Goal: Information Seeking & Learning: Learn about a topic

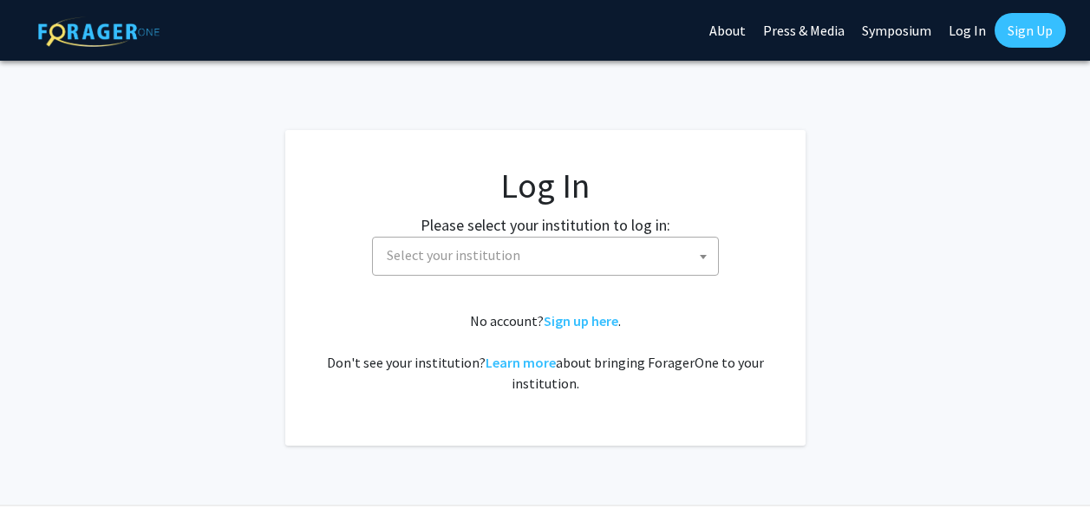
select select
click at [601, 271] on span "Select your institution" at bounding box center [549, 256] width 338 height 36
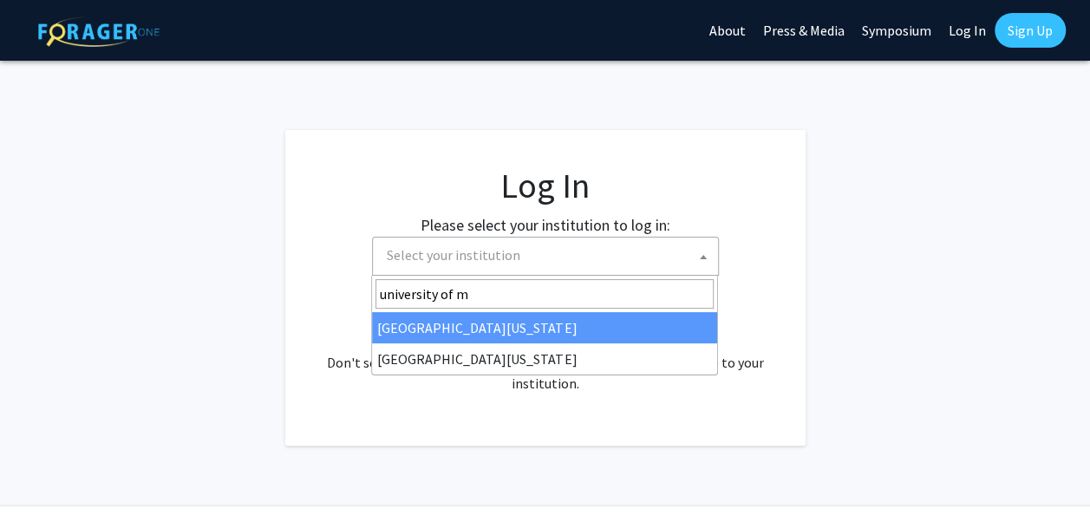
type input "university of m"
select select "31"
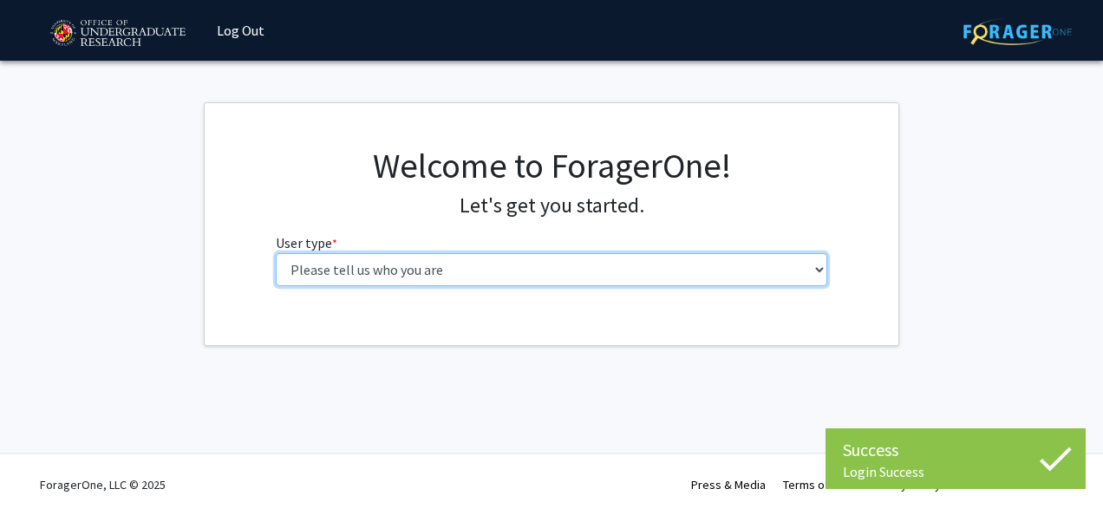
click at [443, 271] on select "Please tell us who you are Undergraduate Student Master's Student Doctoral Cand…" at bounding box center [552, 269] width 552 height 33
select select "1: undergrad"
click at [276, 253] on select "Please tell us who you are Undergraduate Student Master's Student Doctoral Cand…" at bounding box center [552, 269] width 552 height 33
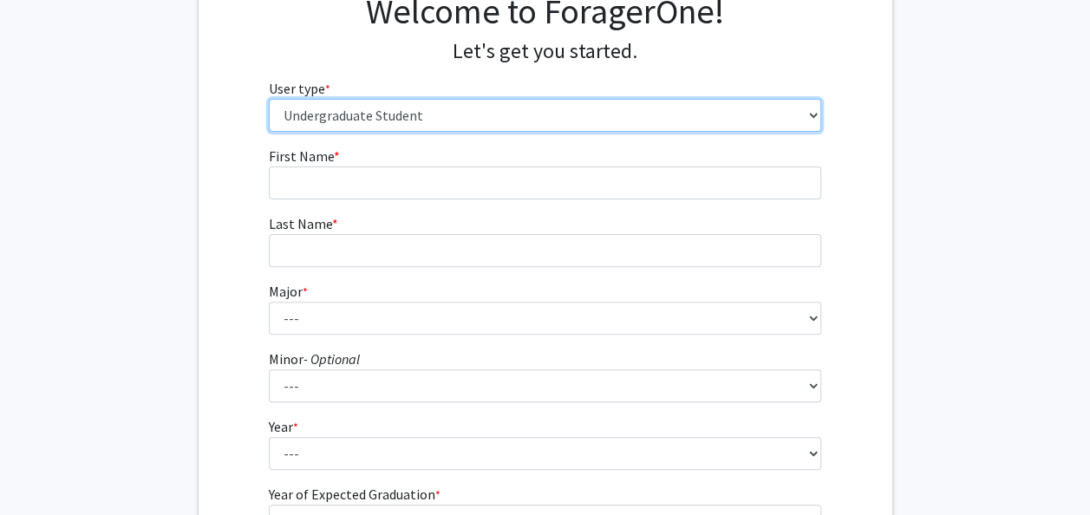
scroll to position [153, 0]
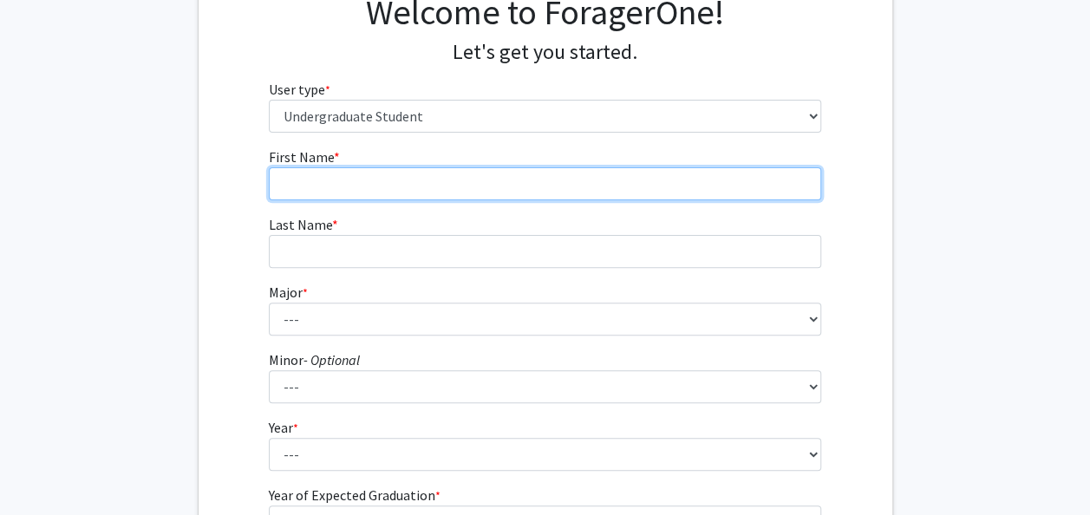
click at [420, 195] on input "First Name * required" at bounding box center [545, 183] width 552 height 33
type input "Kana"
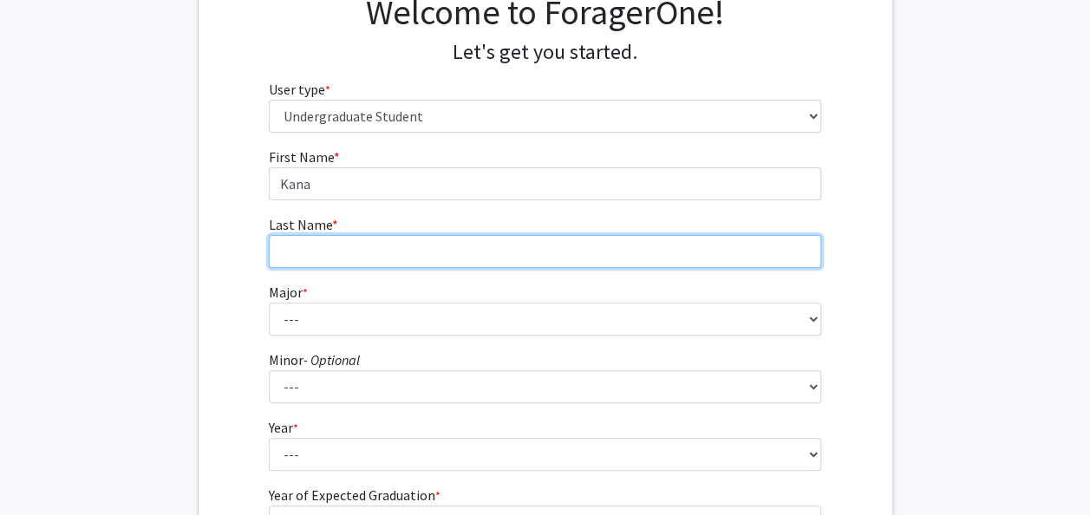
click at [421, 238] on input "Last Name * required" at bounding box center [545, 251] width 552 height 33
type input "Try"
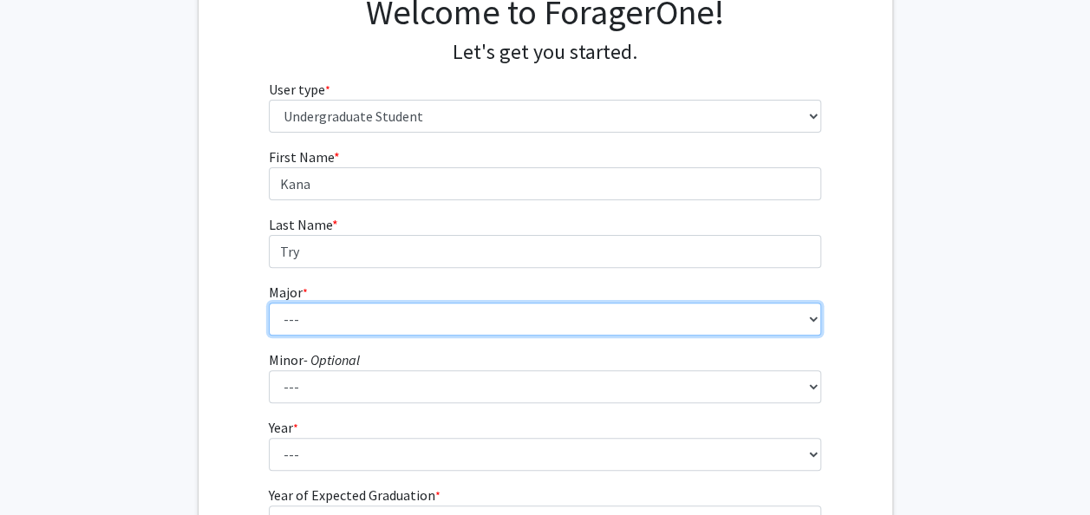
click at [395, 312] on select "--- Accounting Aerospace Engineering African American and Africana Studies Agri…" at bounding box center [545, 319] width 552 height 33
select select "29: 2330"
click at [269, 303] on select "--- Accounting Aerospace Engineering African American and Africana Studies Agri…" at bounding box center [545, 319] width 552 height 33
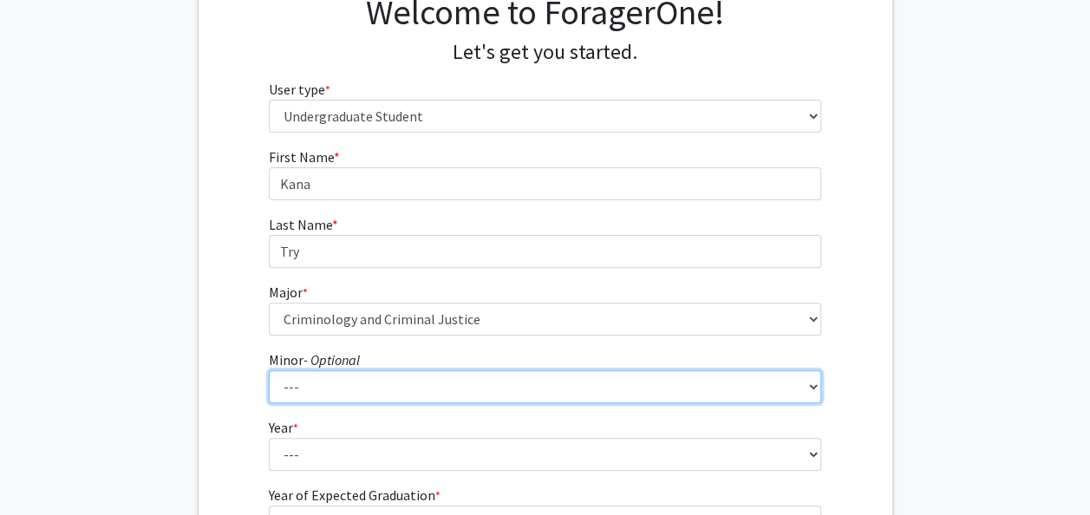
click at [480, 381] on select "--- Actuarial Mathematics Advanced Cybersecurity Experience for Students Africa…" at bounding box center [545, 386] width 552 height 33
select select "65: 1868"
click at [269, 370] on select "--- Actuarial Mathematics Advanced Cybersecurity Experience for Students Africa…" at bounding box center [545, 386] width 552 height 33
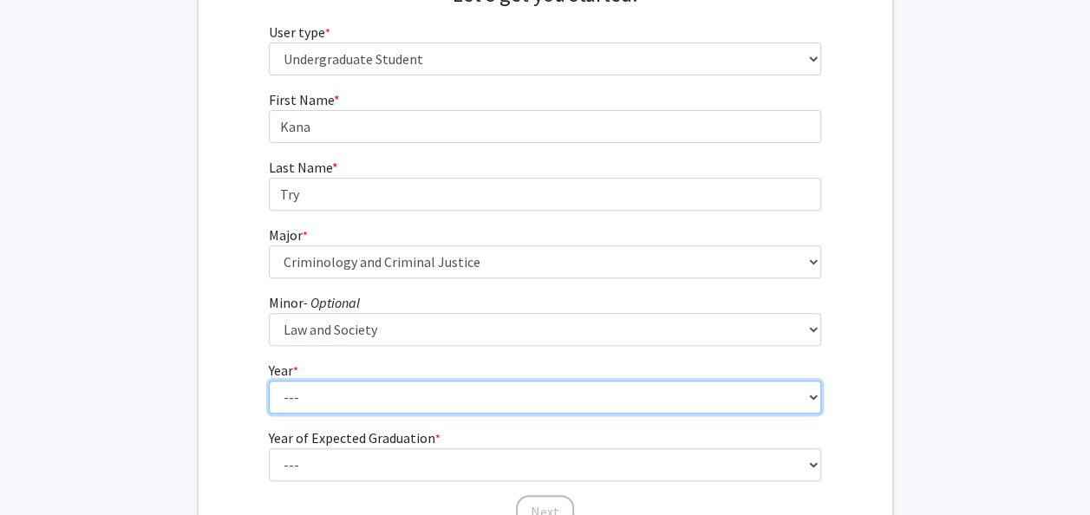
click at [376, 386] on select "--- First-year Sophomore Junior Senior Postbaccalaureate Certificate" at bounding box center [545, 397] width 552 height 33
select select "2: sophomore"
click at [269, 381] on select "--- First-year Sophomore Junior Senior Postbaccalaureate Certificate" at bounding box center [545, 397] width 552 height 33
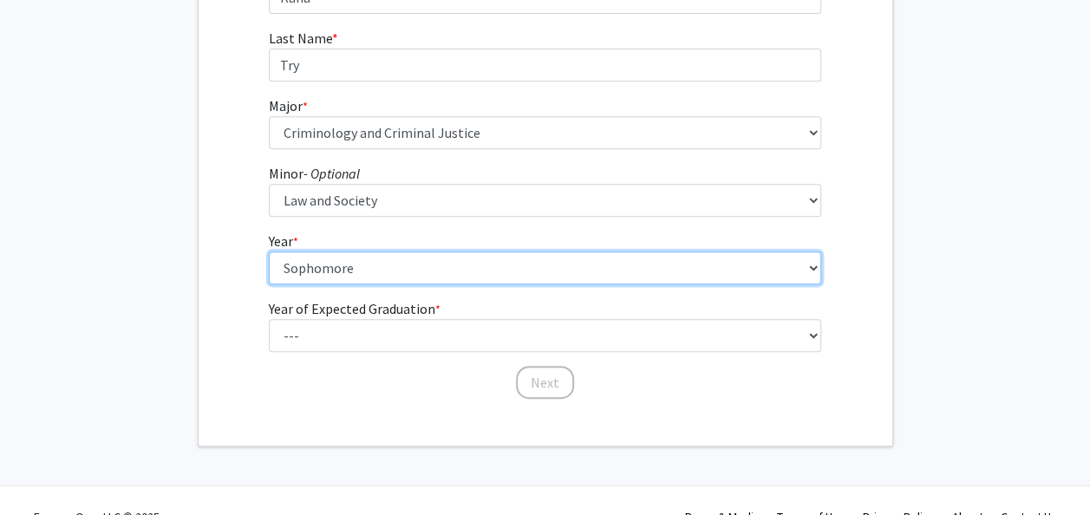
scroll to position [341, 0]
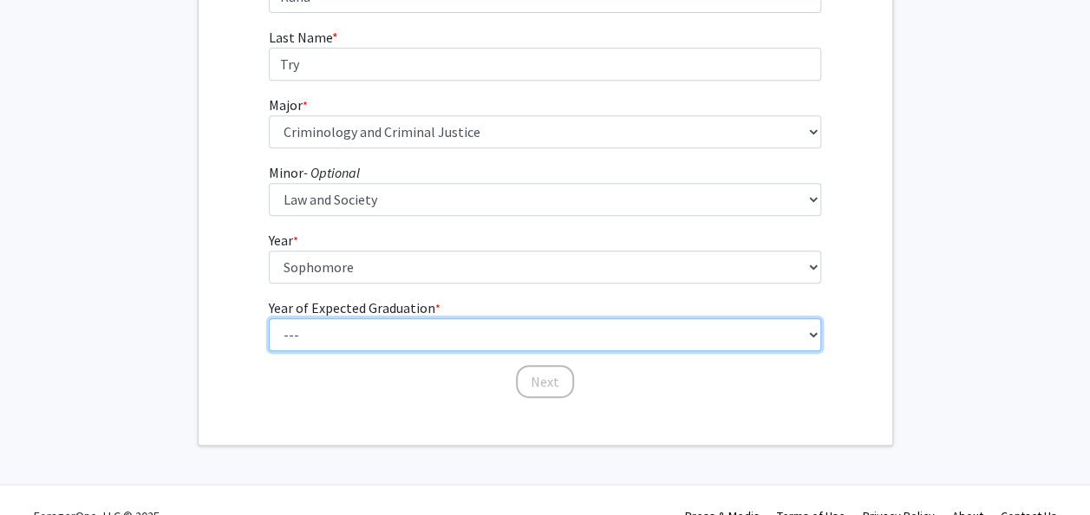
click at [343, 339] on select "--- 2025 2026 2027 2028 2029 2030 2031 2032 2033 2034" at bounding box center [545, 334] width 552 height 33
select select "3: 2027"
click at [269, 318] on select "--- 2025 2026 2027 2028 2029 2030 2031 2032 2033 2034" at bounding box center [545, 334] width 552 height 33
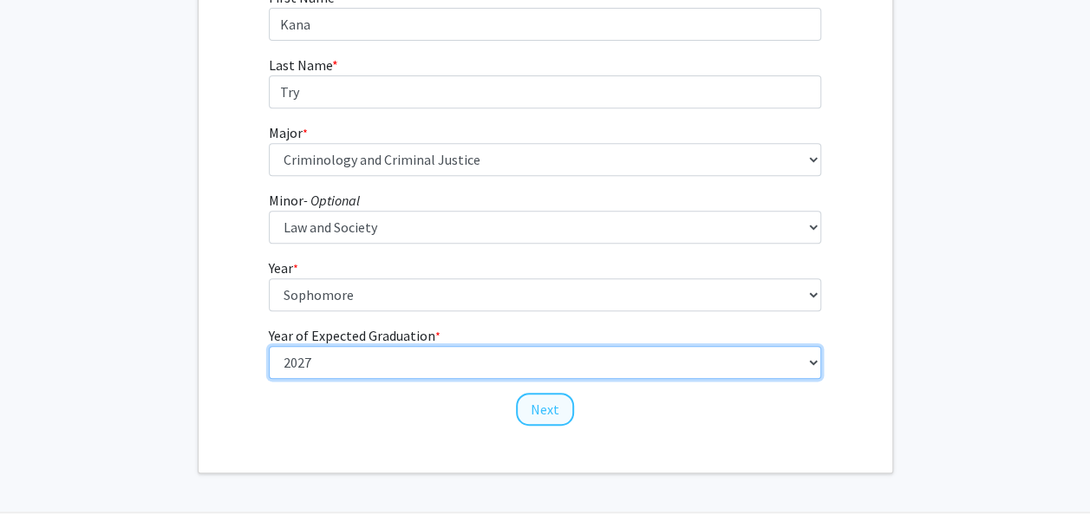
scroll to position [371, 0]
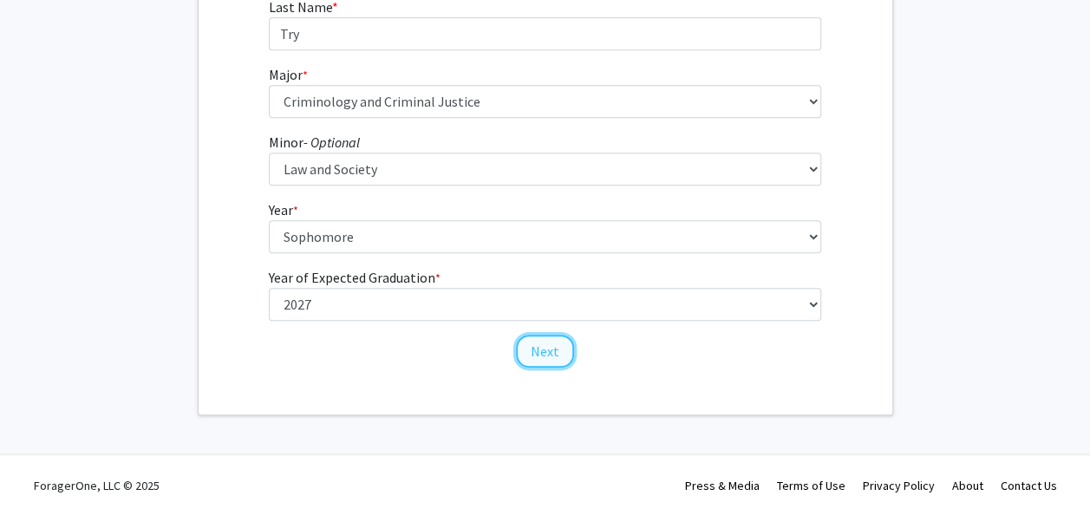
click at [541, 347] on button "Next" at bounding box center [545, 351] width 58 height 33
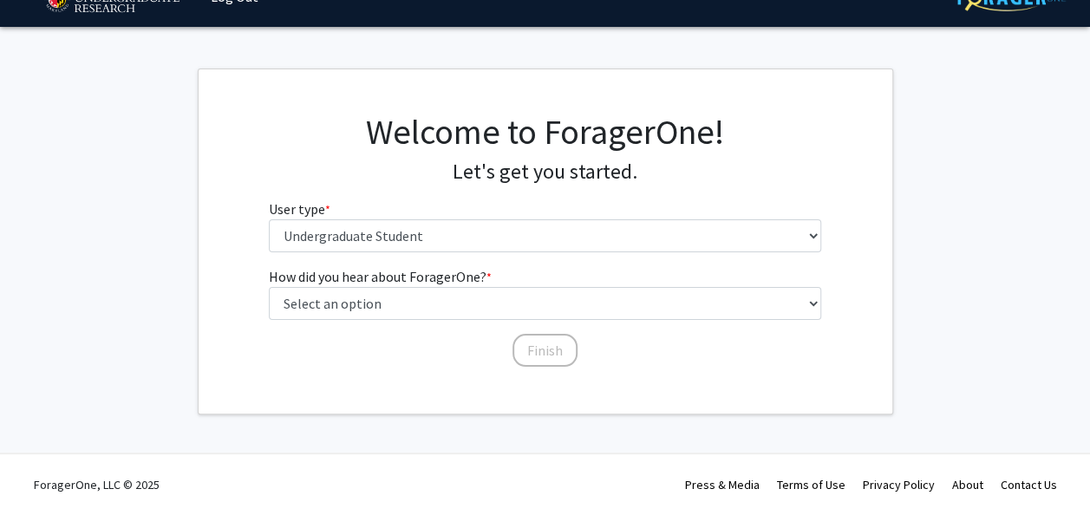
scroll to position [0, 0]
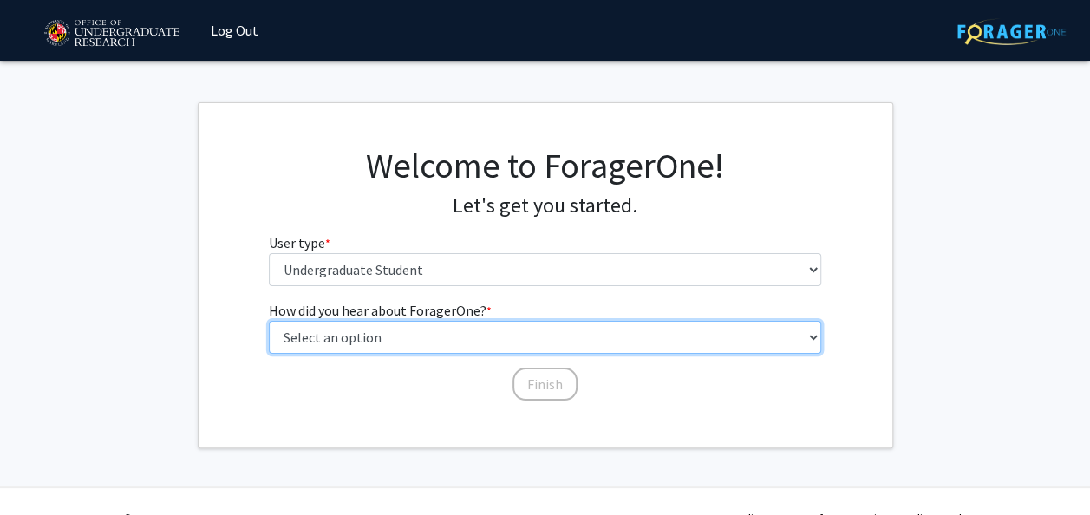
click at [499, 350] on select "Select an option Peer/student recommendation Faculty/staff recommendation Unive…" at bounding box center [545, 337] width 552 height 33
select select "3: university_website"
click at [269, 321] on select "Select an option Peer/student recommendation Faculty/staff recommendation Unive…" at bounding box center [545, 337] width 552 height 33
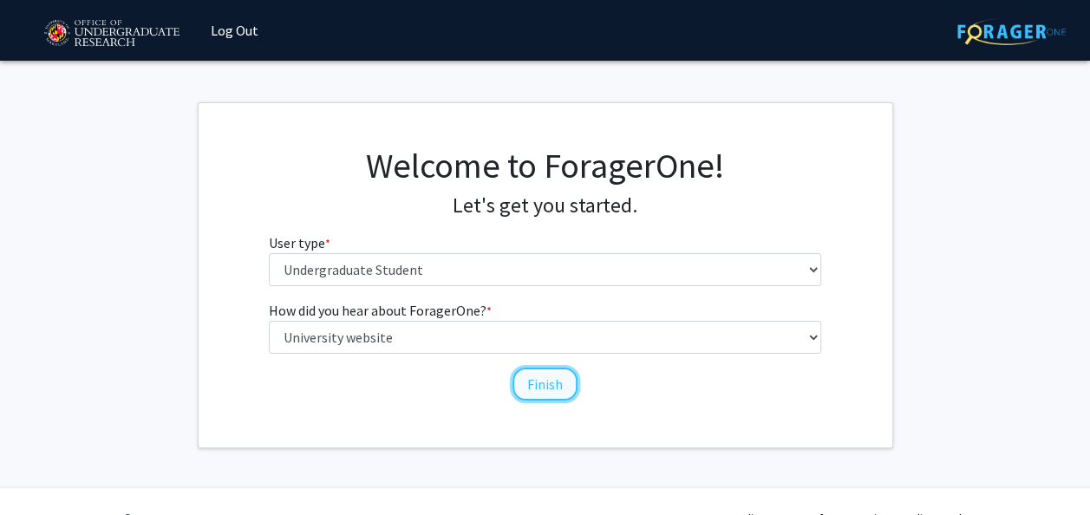
click at [529, 386] on button "Finish" at bounding box center [544, 384] width 65 height 33
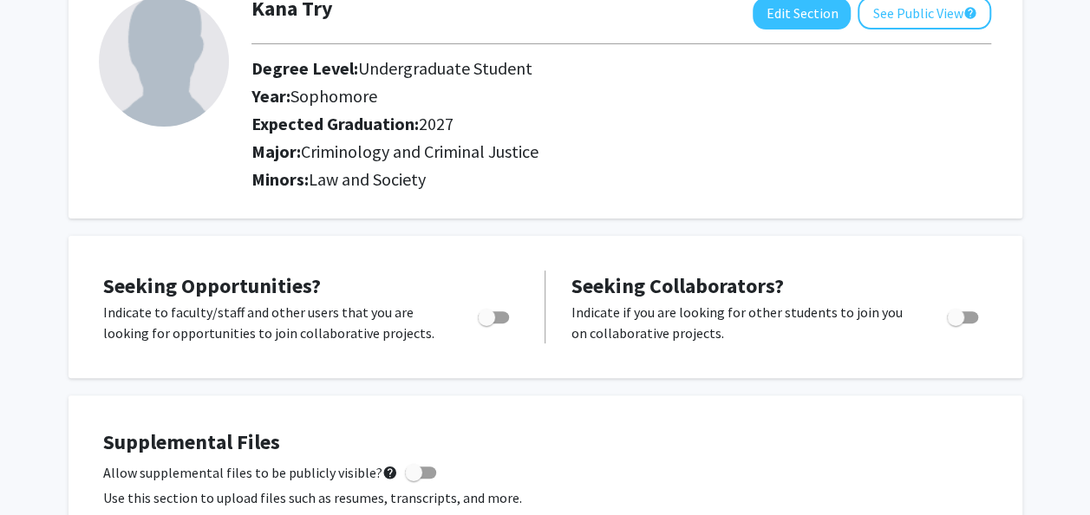
scroll to position [120, 0]
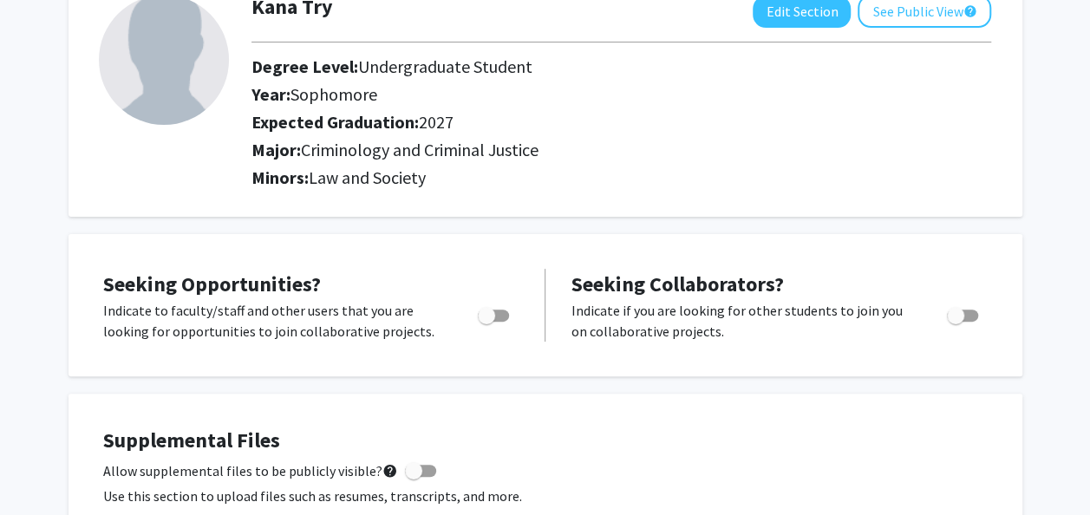
click at [492, 310] on span "Toggle" at bounding box center [486, 315] width 17 height 17
click at [486, 322] on input "Are you actively seeking opportunities?" at bounding box center [486, 322] width 1 height 1
checkbox input "true"
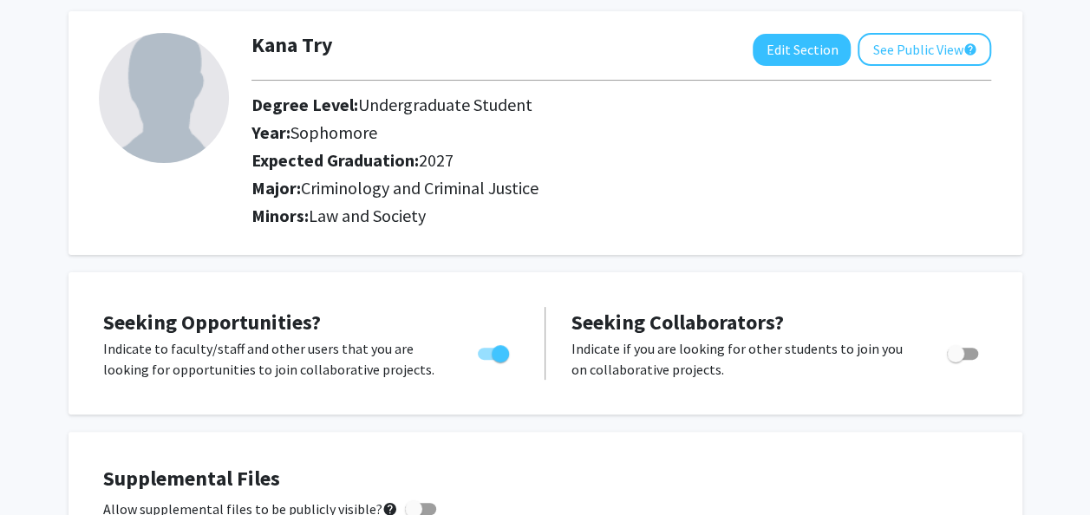
scroll to position [0, 0]
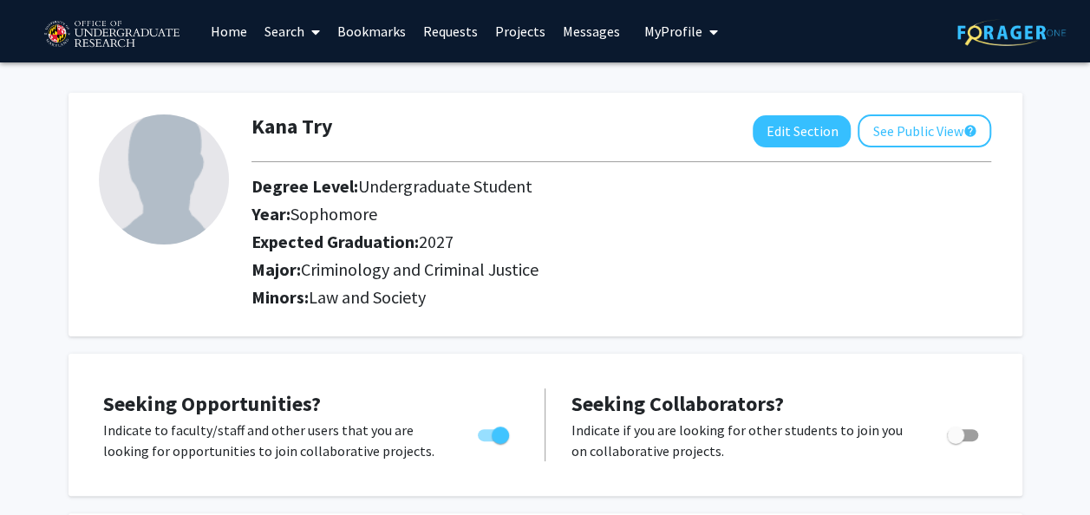
click at [304, 33] on span at bounding box center [312, 32] width 16 height 61
click at [283, 82] on span "Faculty/Staff" at bounding box center [319, 79] width 127 height 35
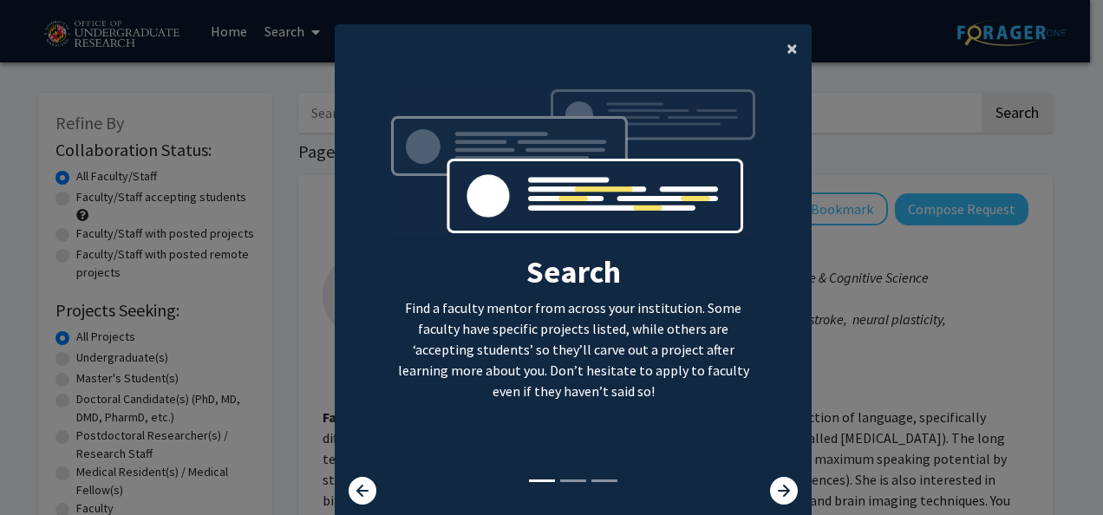
click at [773, 55] on button "×" at bounding box center [792, 48] width 39 height 49
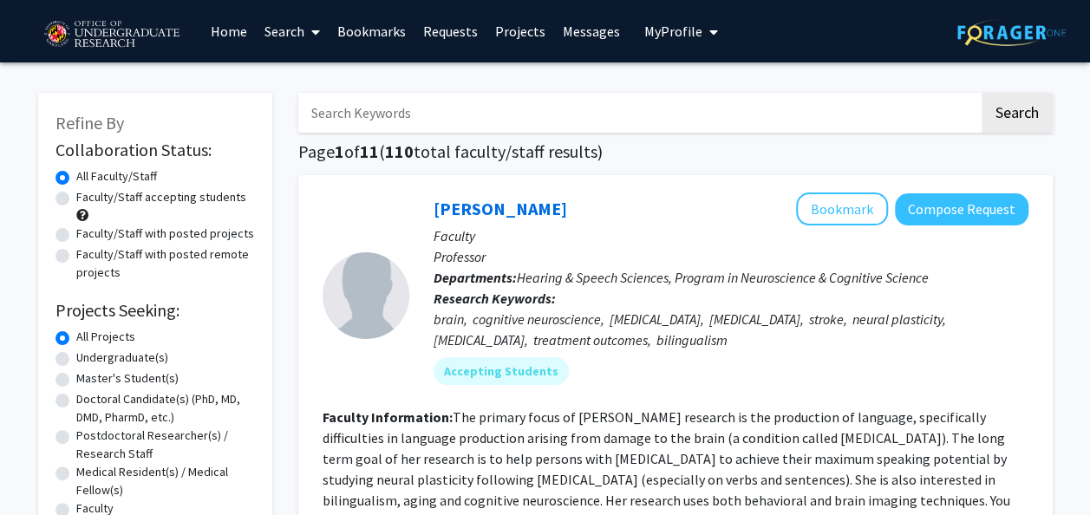
click at [518, 35] on link "Projects" at bounding box center [520, 31] width 68 height 61
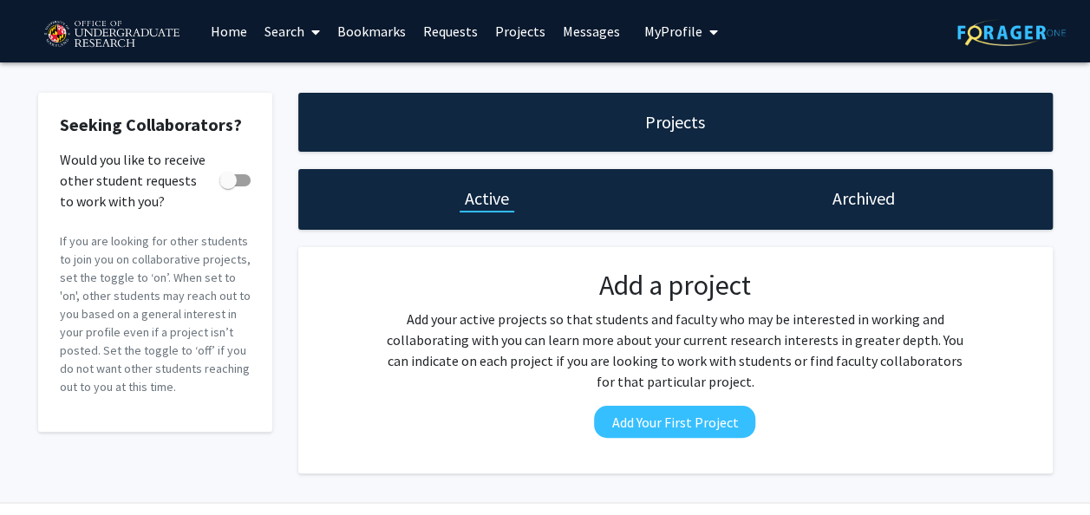
click at [292, 35] on link "Search" at bounding box center [292, 31] width 73 height 61
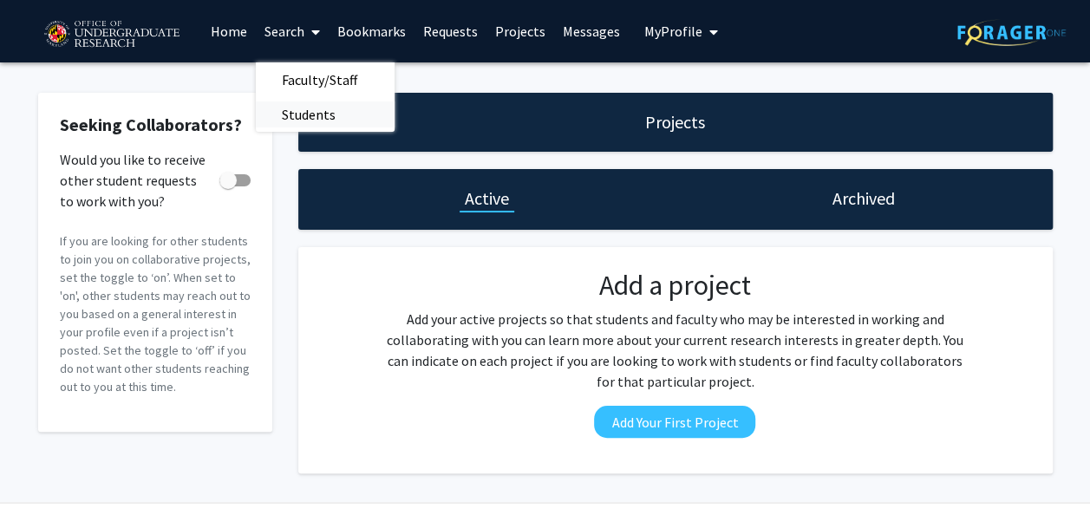
click at [323, 113] on span "Students" at bounding box center [309, 114] width 106 height 35
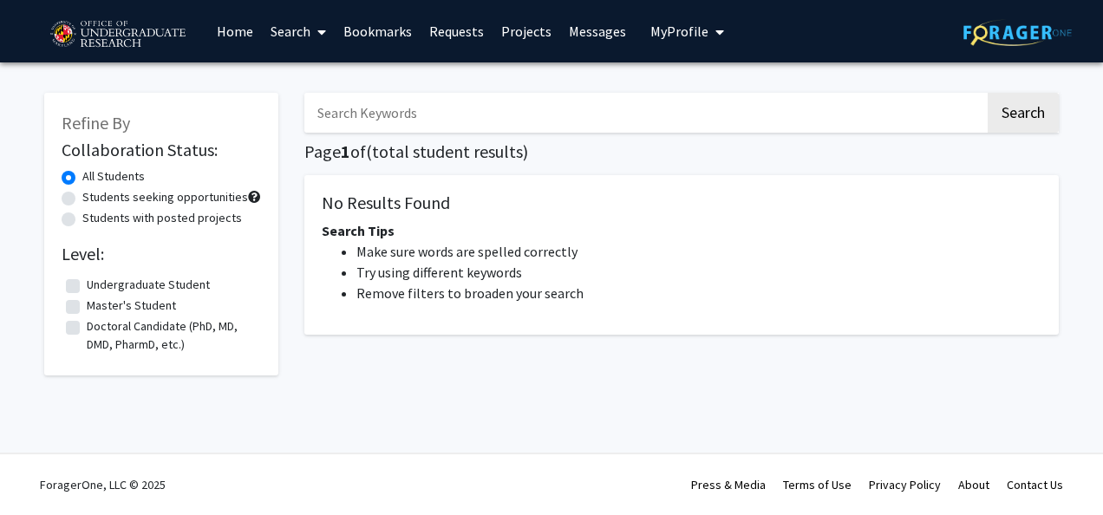
click at [306, 39] on link "Search" at bounding box center [298, 31] width 73 height 61
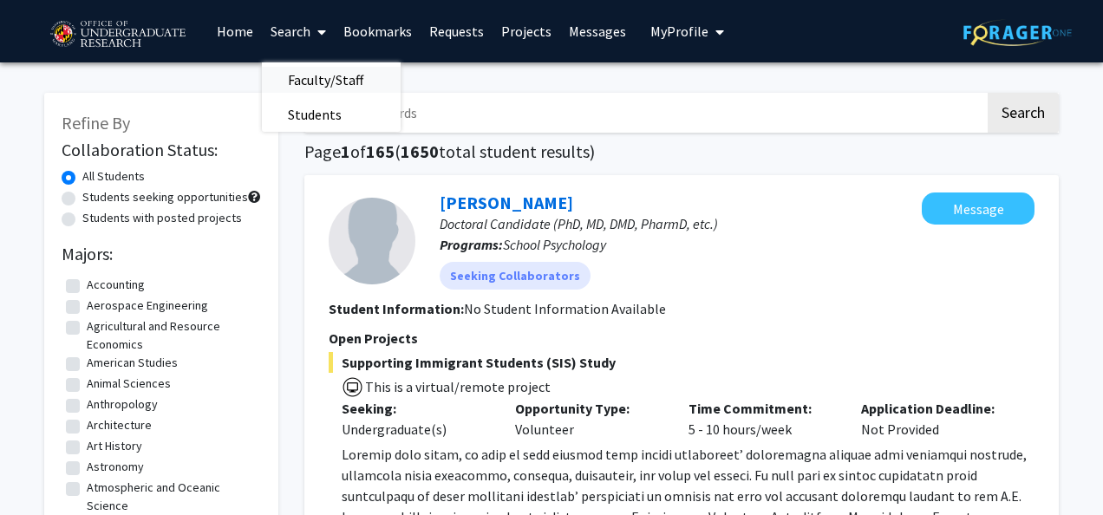
click at [338, 83] on span "Faculty/Staff" at bounding box center [325, 79] width 127 height 35
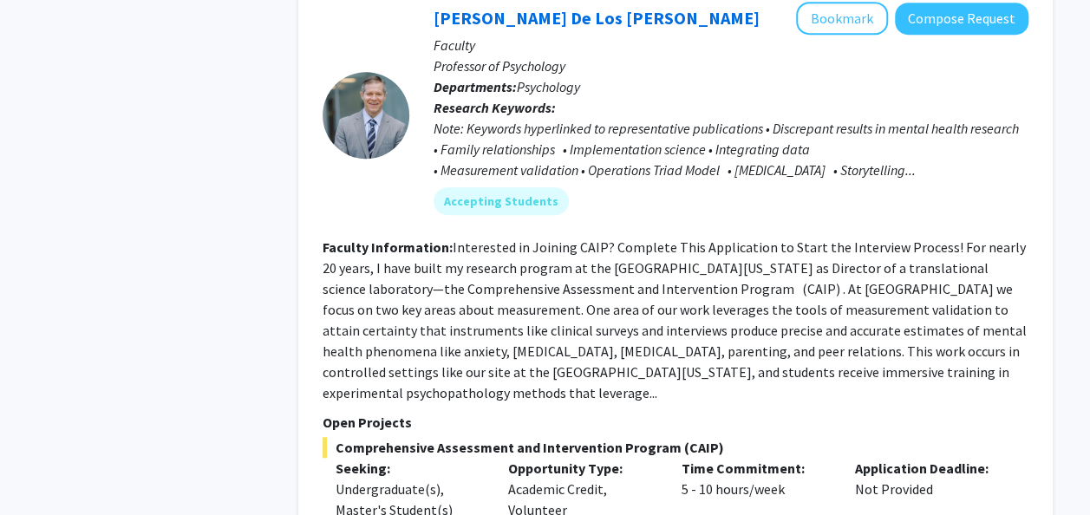
scroll to position [6858, 0]
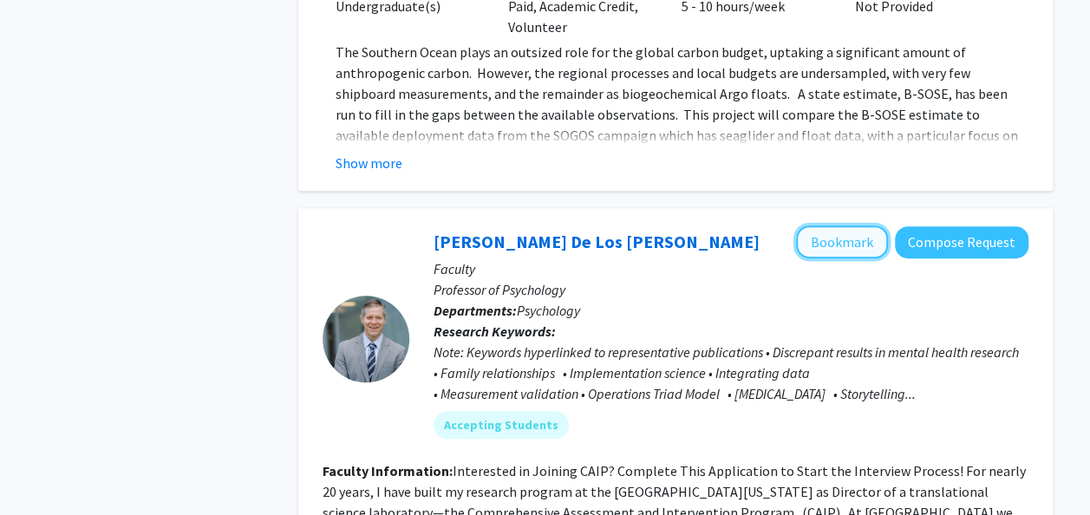
click at [833, 225] on button "Bookmark" at bounding box center [842, 241] width 92 height 33
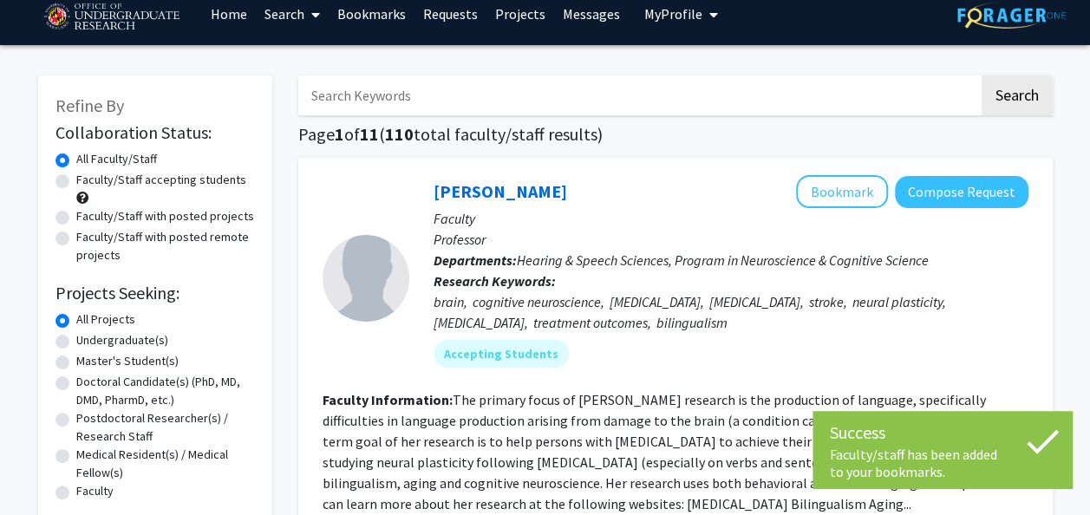
scroll to position [0, 0]
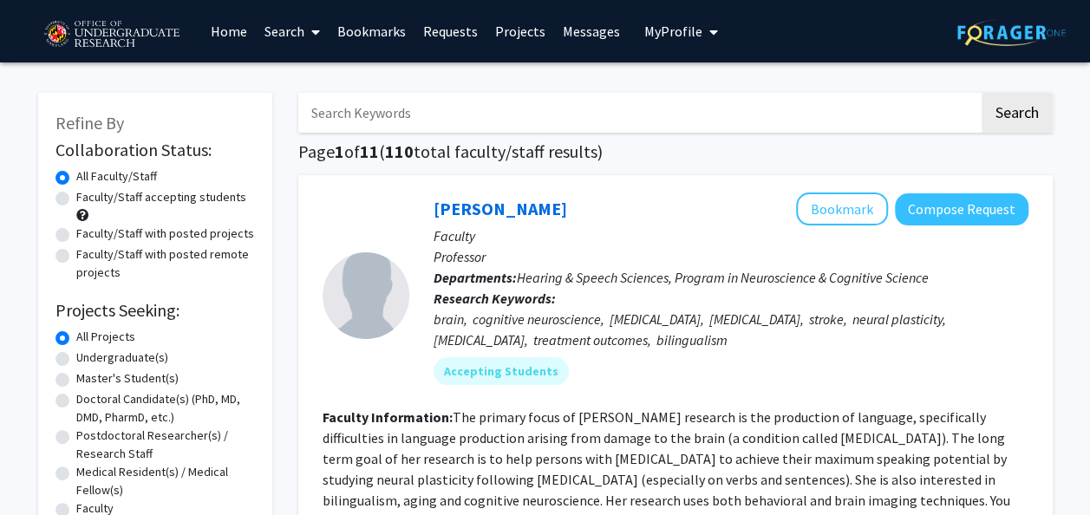
click at [597, 118] on input "Search Keywords" at bounding box center [638, 113] width 681 height 40
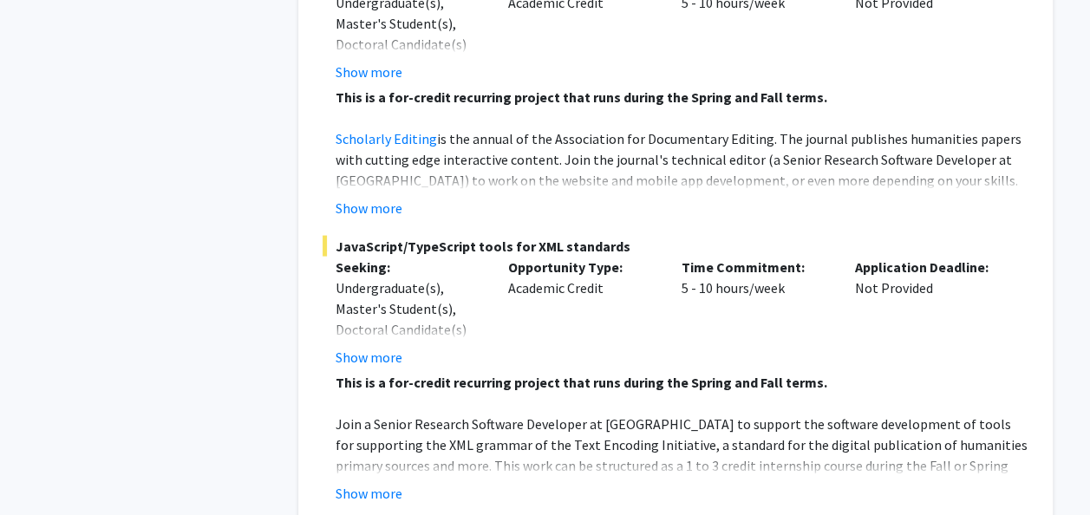
scroll to position [8285, 0]
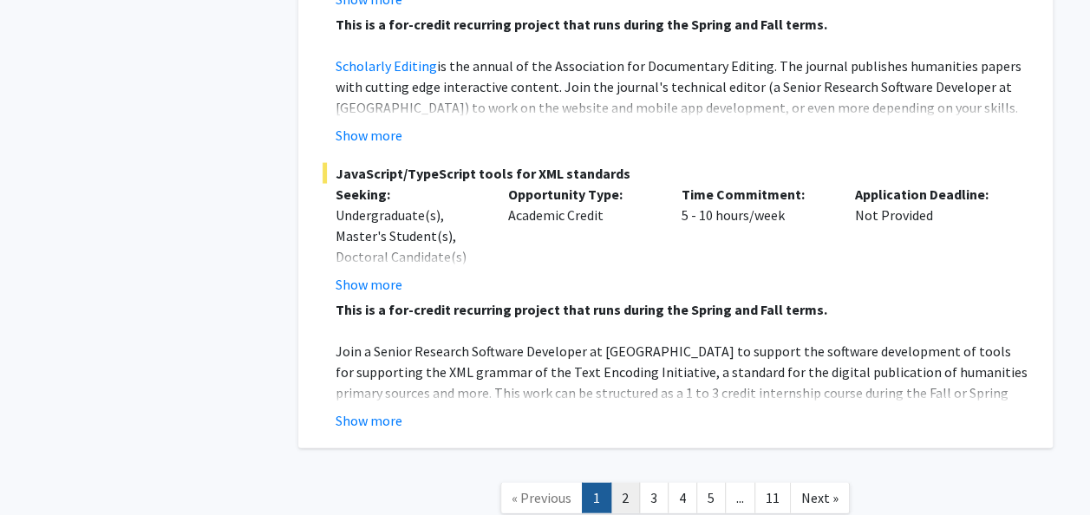
click at [628, 483] on link "2" at bounding box center [624, 498] width 29 height 30
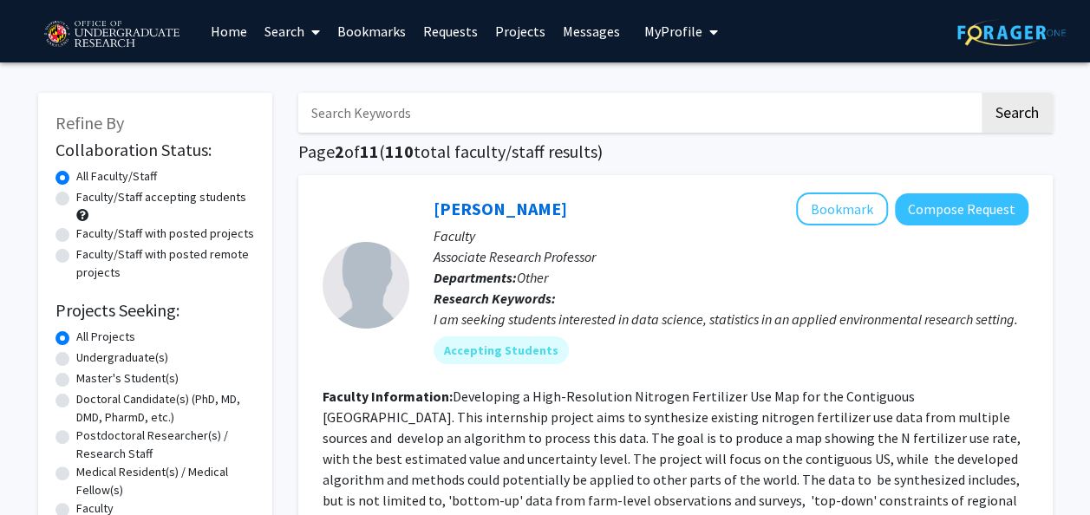
click at [491, 121] on input "Search Keywords" at bounding box center [638, 113] width 681 height 40
click at [981, 93] on button "Search" at bounding box center [1016, 113] width 71 height 40
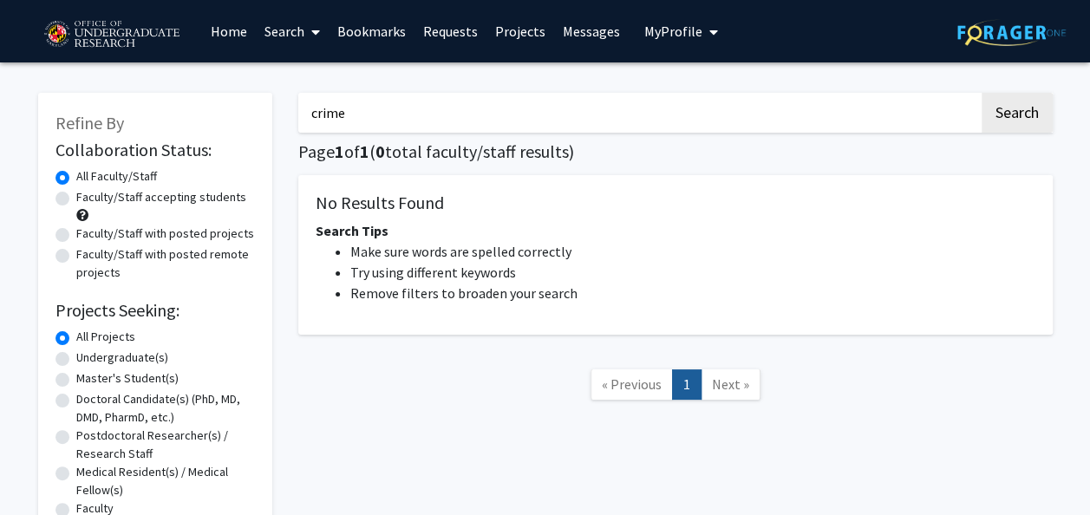
click at [981, 93] on button "Search" at bounding box center [1016, 113] width 71 height 40
type input "c"
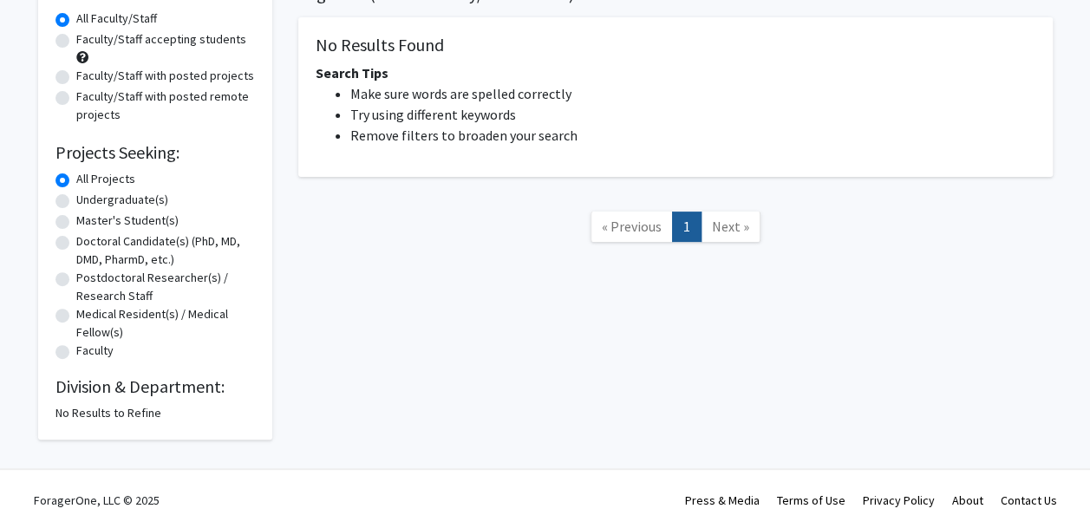
scroll to position [160, 0]
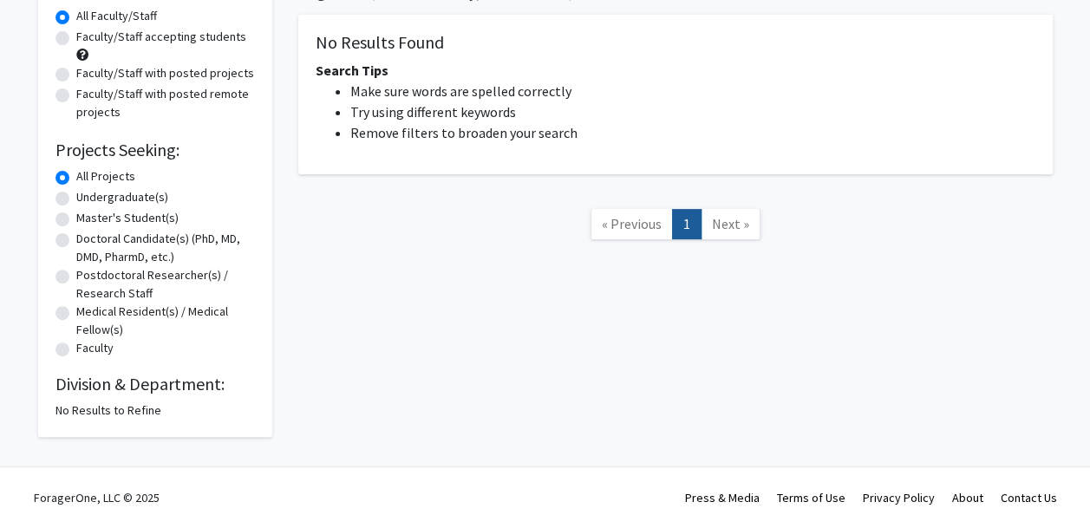
click at [89, 191] on label "Undergraduate(s)" at bounding box center [122, 197] width 92 height 18
click at [88, 191] on input "Undergraduate(s)" at bounding box center [81, 193] width 11 height 11
radio input "true"
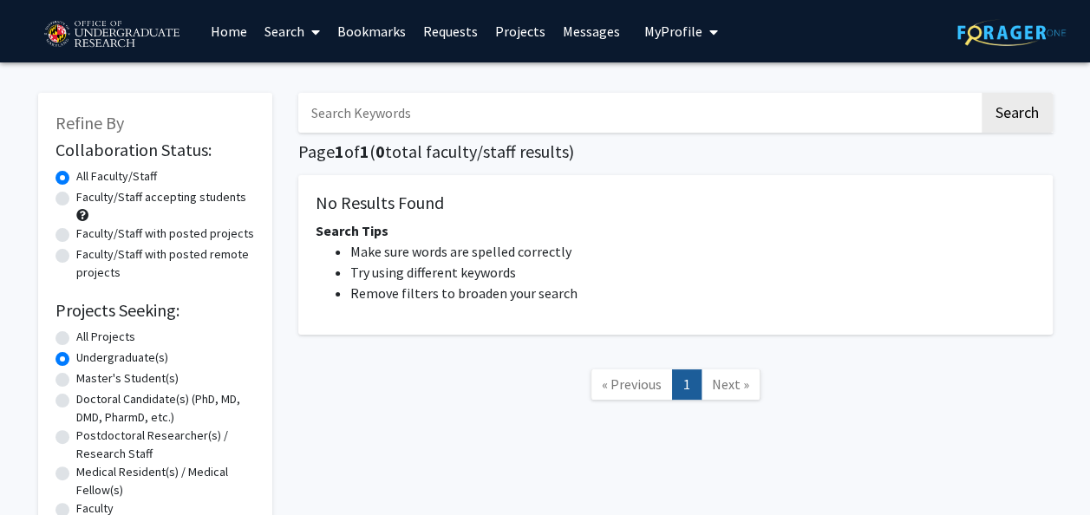
click at [114, 336] on label "All Projects" at bounding box center [105, 337] width 59 height 18
click at [88, 336] on input "All Projects" at bounding box center [81, 333] width 11 height 11
radio input "true"
click at [392, 109] on input "Search Keywords" at bounding box center [638, 113] width 681 height 40
click at [981, 93] on button "Search" at bounding box center [1016, 113] width 71 height 40
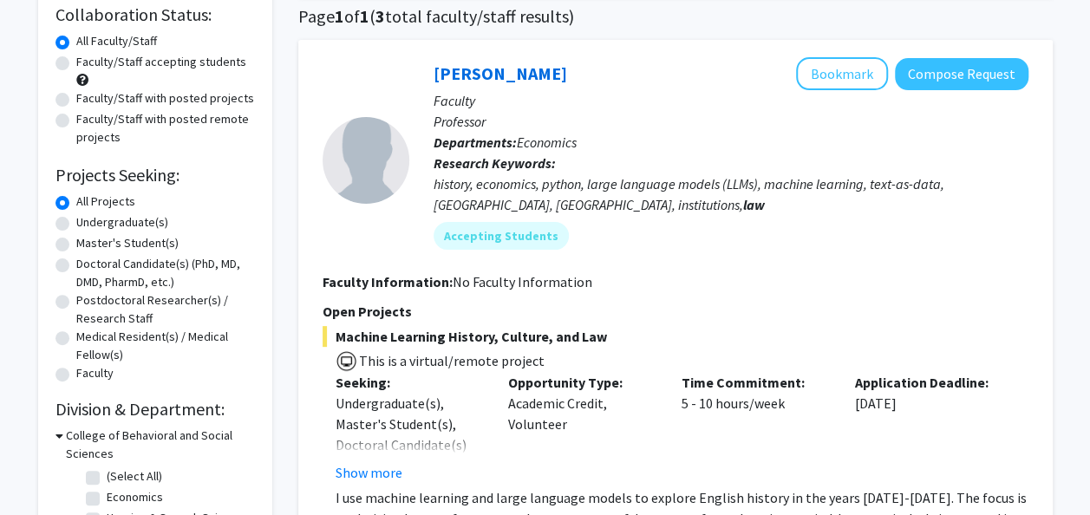
scroll to position [124, 0]
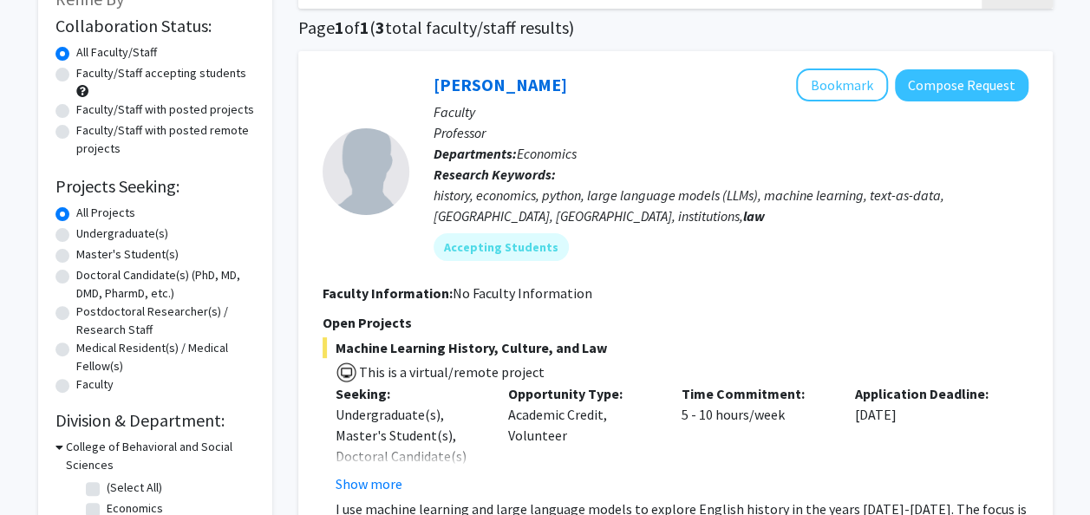
type input "crime"
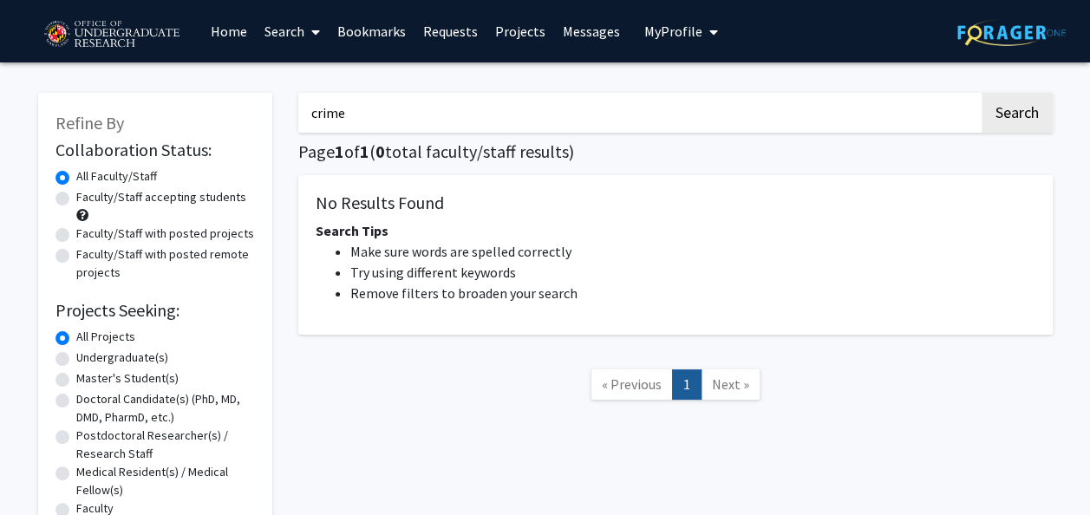
radio input "false"
radio input "true"
type input "criminology"
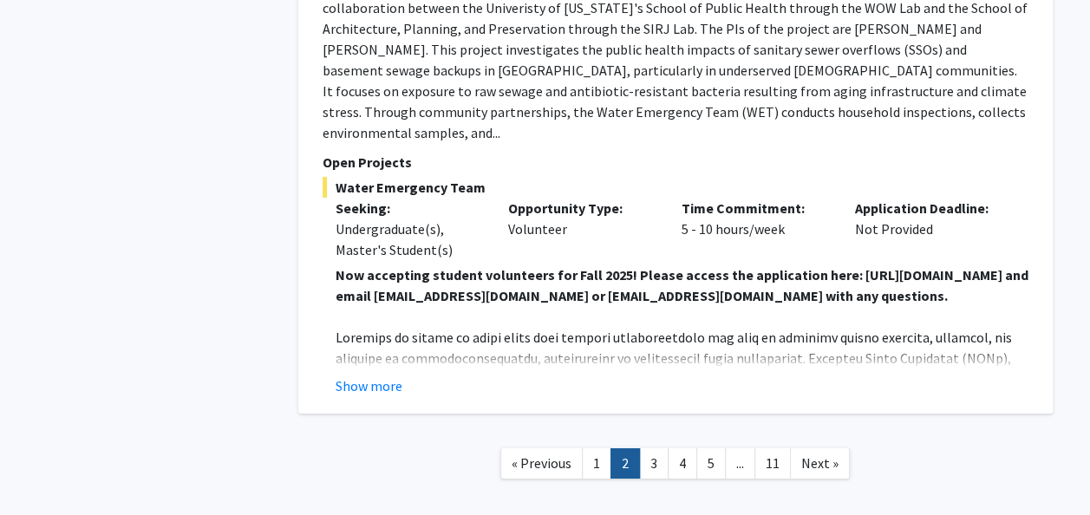
scroll to position [6208, 0]
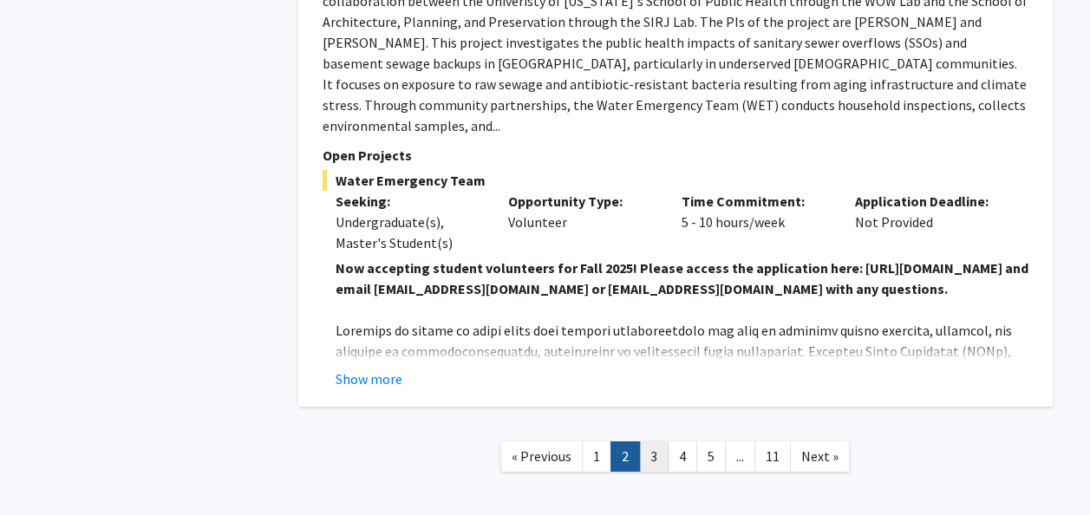
click at [645, 441] on link "3" at bounding box center [653, 456] width 29 height 30
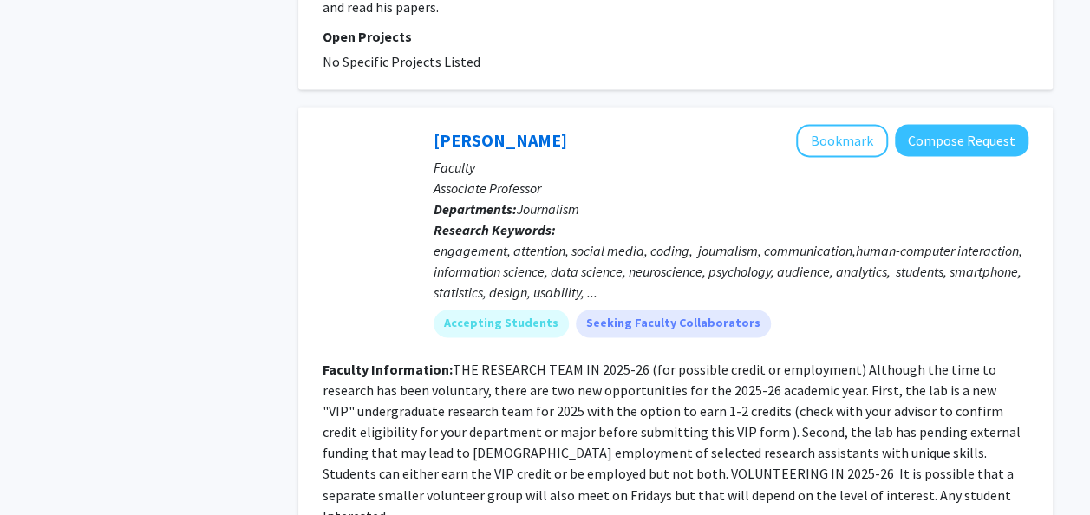
scroll to position [4668, 0]
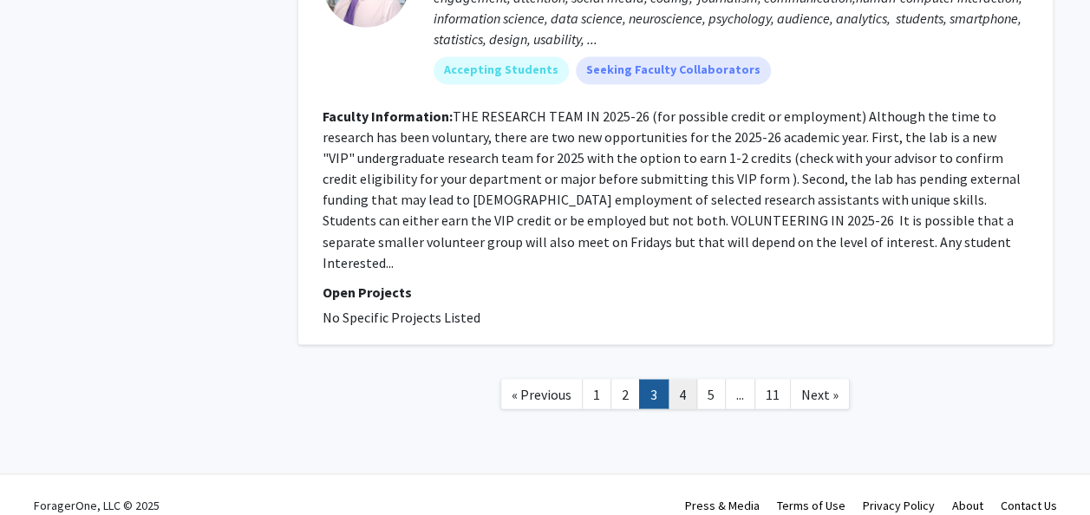
click at [676, 381] on link "4" at bounding box center [682, 394] width 29 height 30
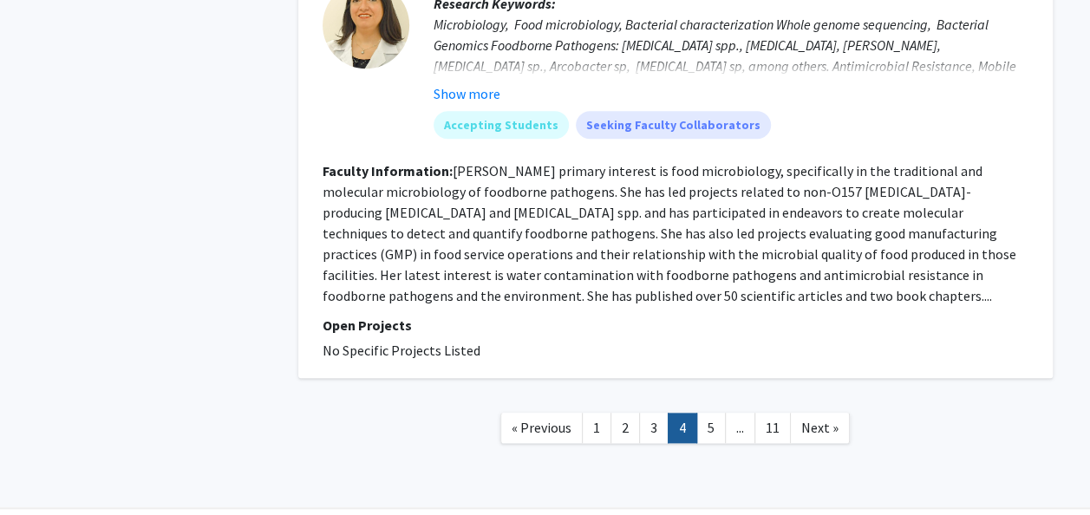
scroll to position [4027, 0]
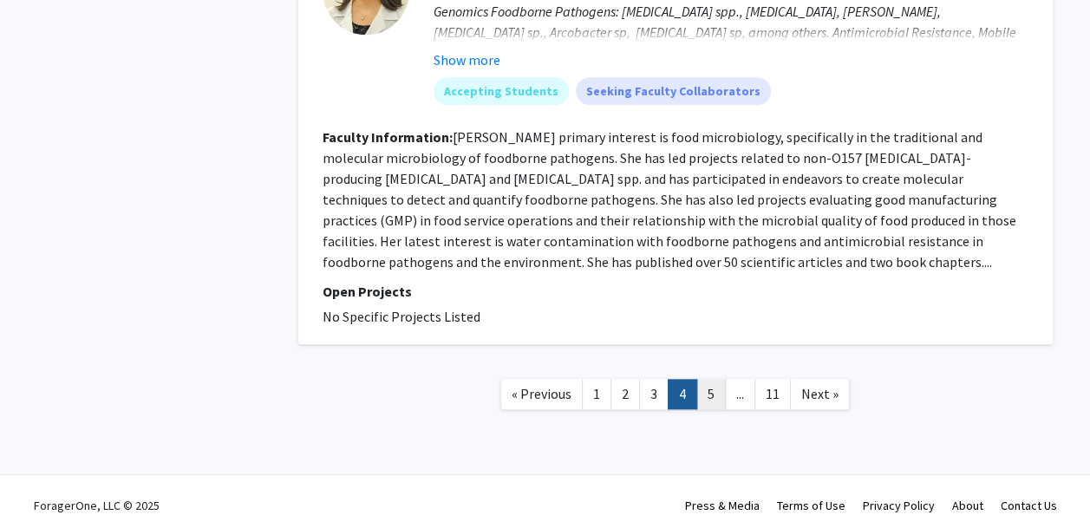
click at [708, 379] on link "5" at bounding box center [710, 394] width 29 height 30
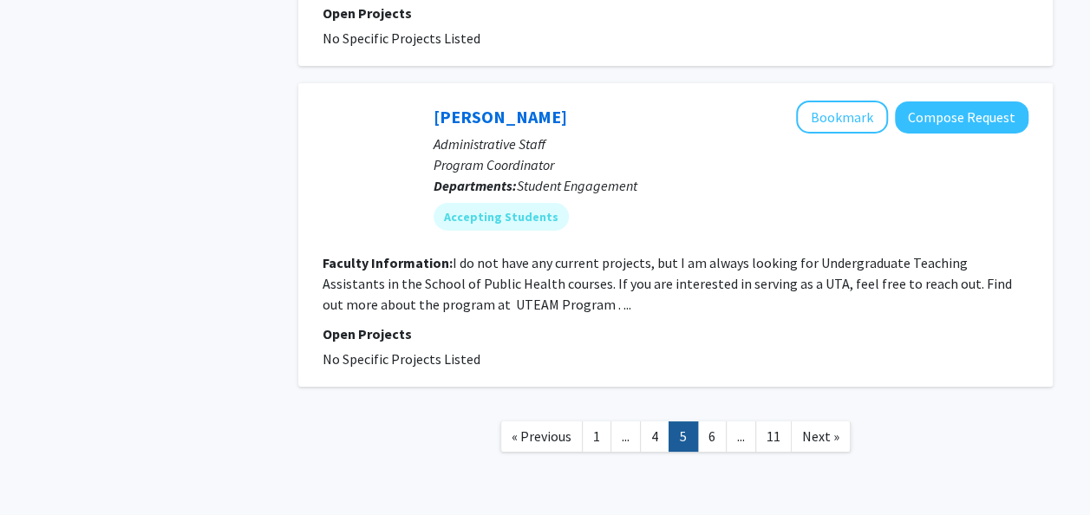
scroll to position [3093, 0]
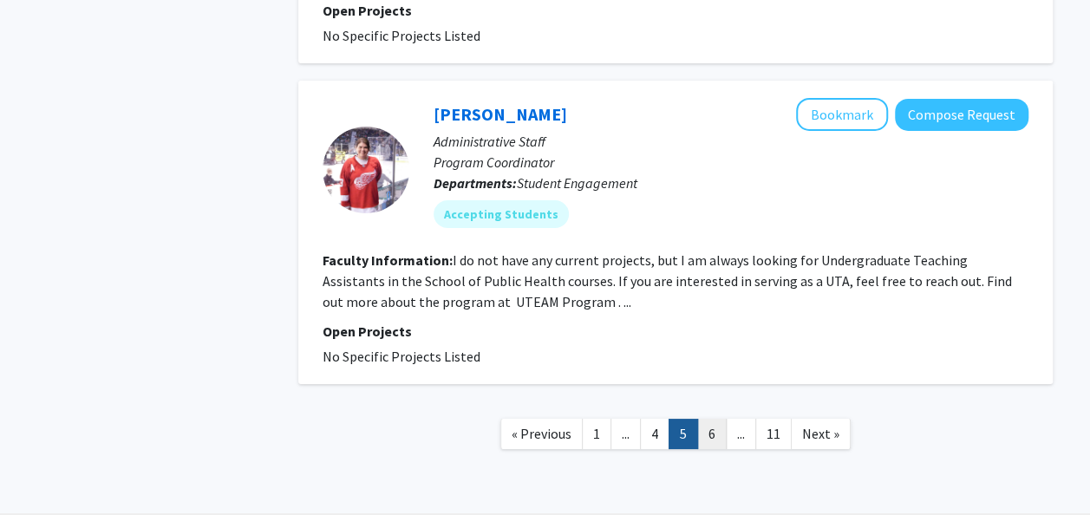
click at [703, 432] on link "6" at bounding box center [711, 434] width 29 height 30
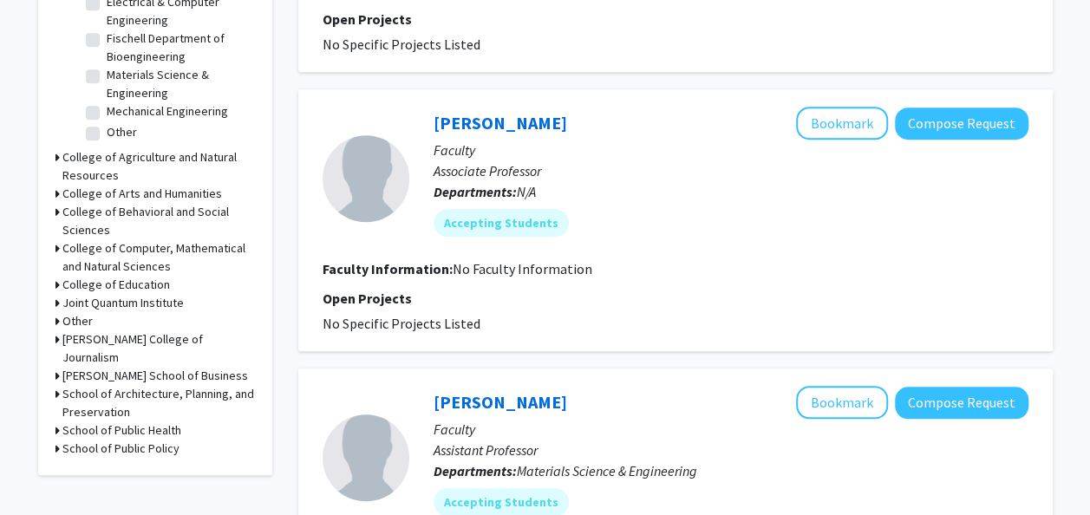
scroll to position [626, 0]
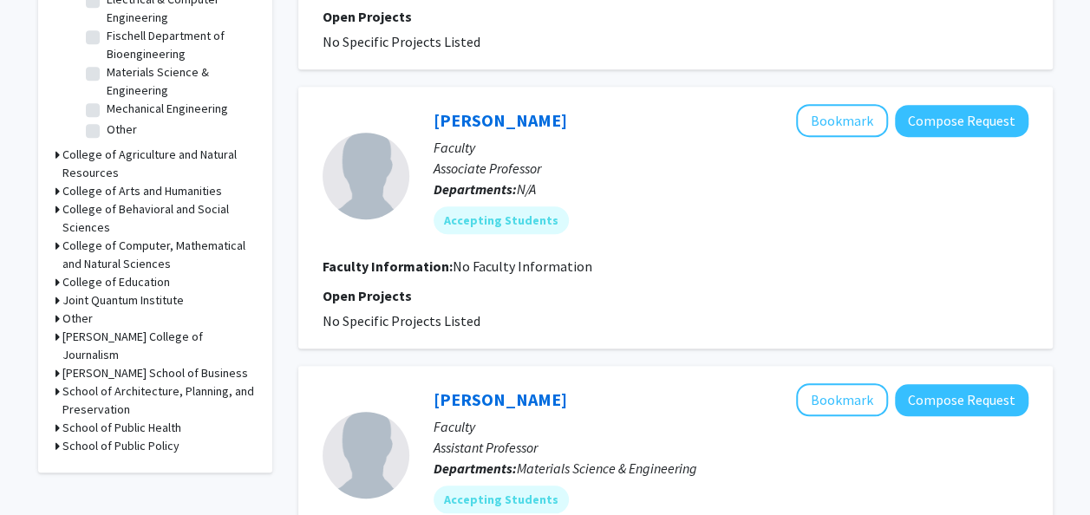
click at [202, 200] on h3 "College of Behavioral and Social Sciences" at bounding box center [158, 218] width 192 height 36
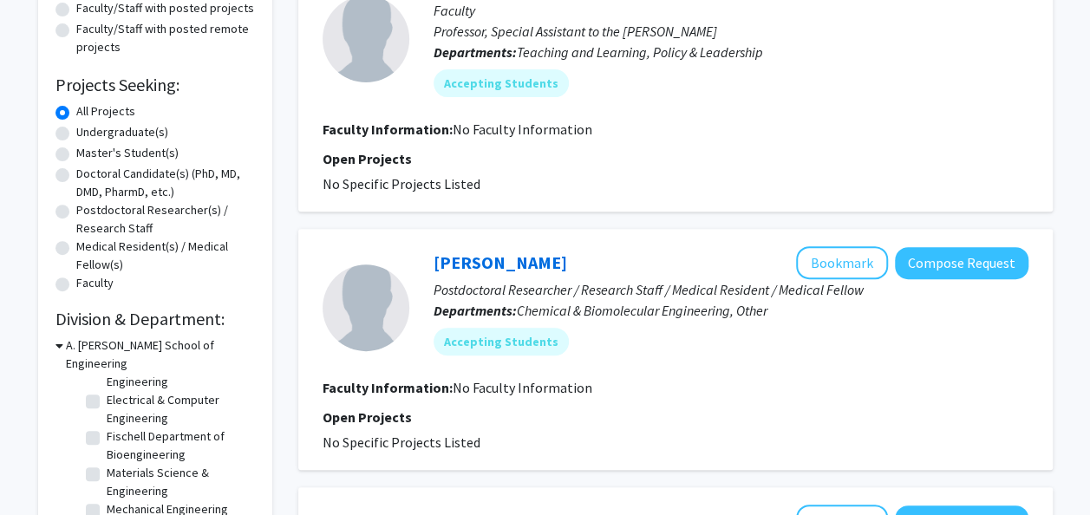
scroll to position [0, 0]
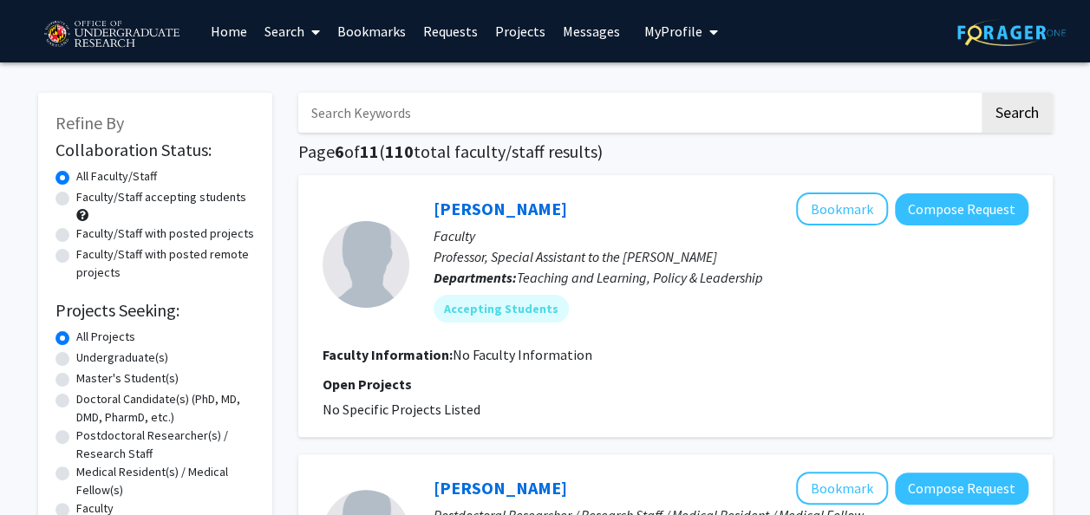
click at [399, 30] on link "Bookmarks" at bounding box center [372, 31] width 86 height 61
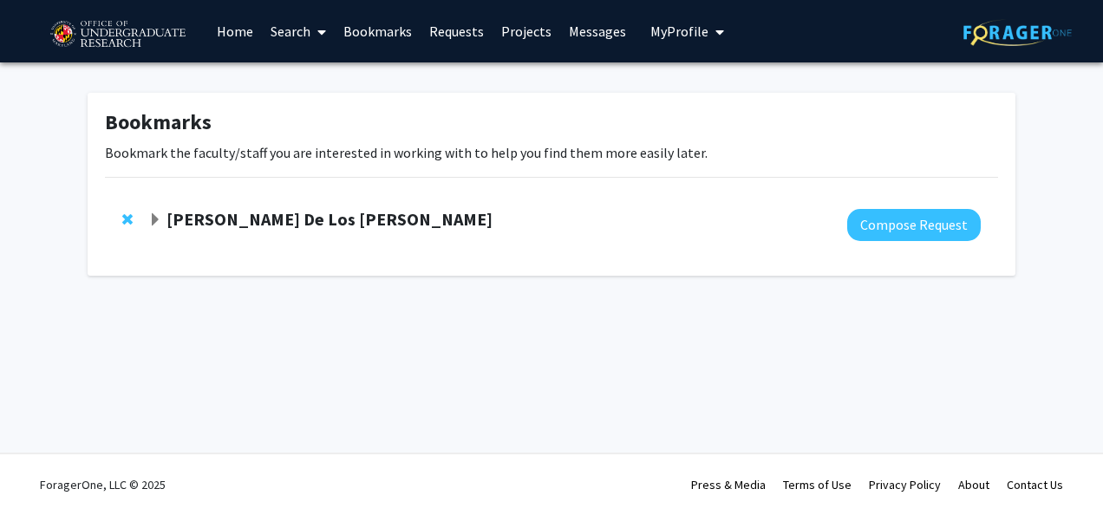
click at [319, 214] on strong "[PERSON_NAME] De Los [PERSON_NAME]" at bounding box center [329, 219] width 326 height 22
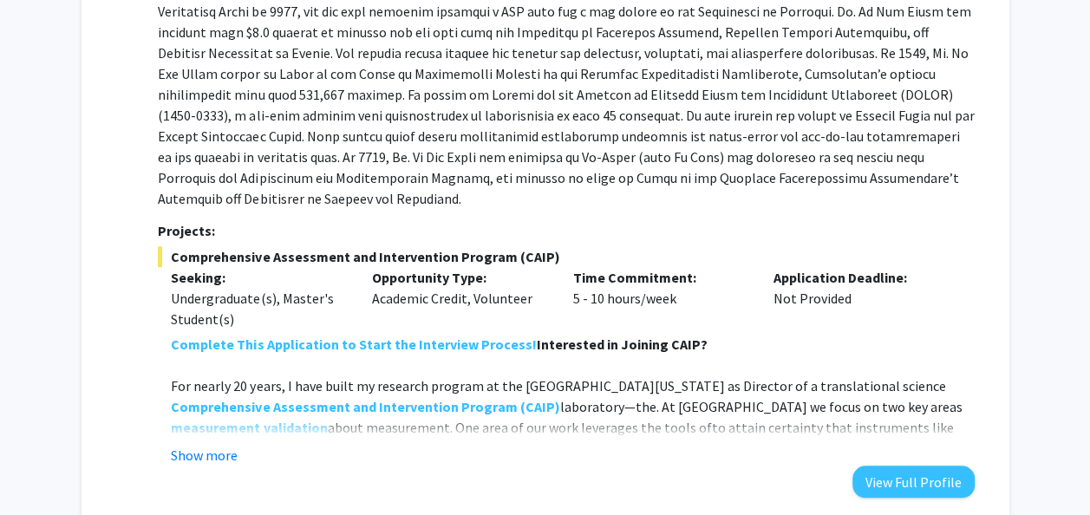
scroll to position [538, 0]
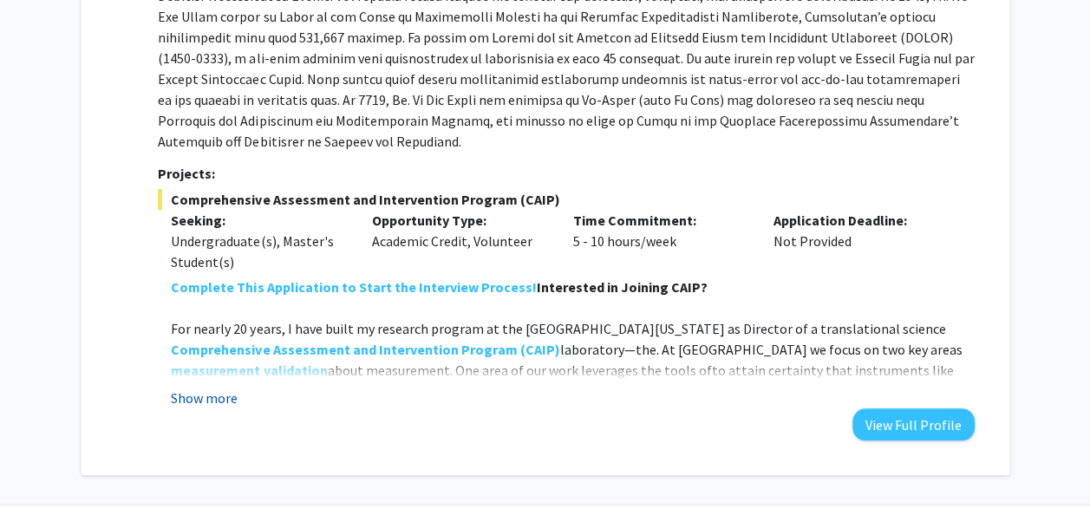
click at [210, 388] on button "Show more" at bounding box center [204, 398] width 67 height 21
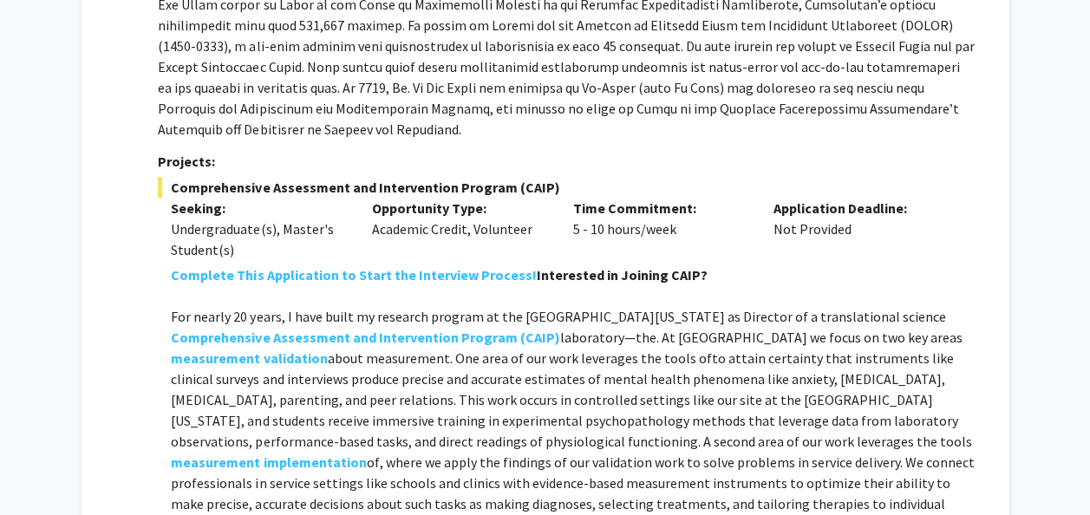
scroll to position [525, 0]
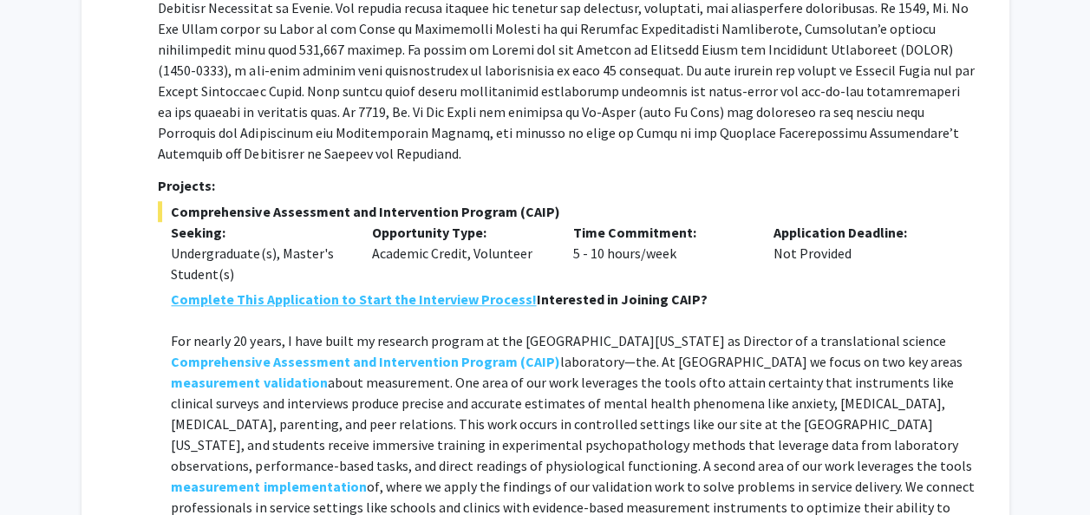
click at [374, 290] on strong "Complete This Application to Start the Interview Process!" at bounding box center [353, 298] width 365 height 17
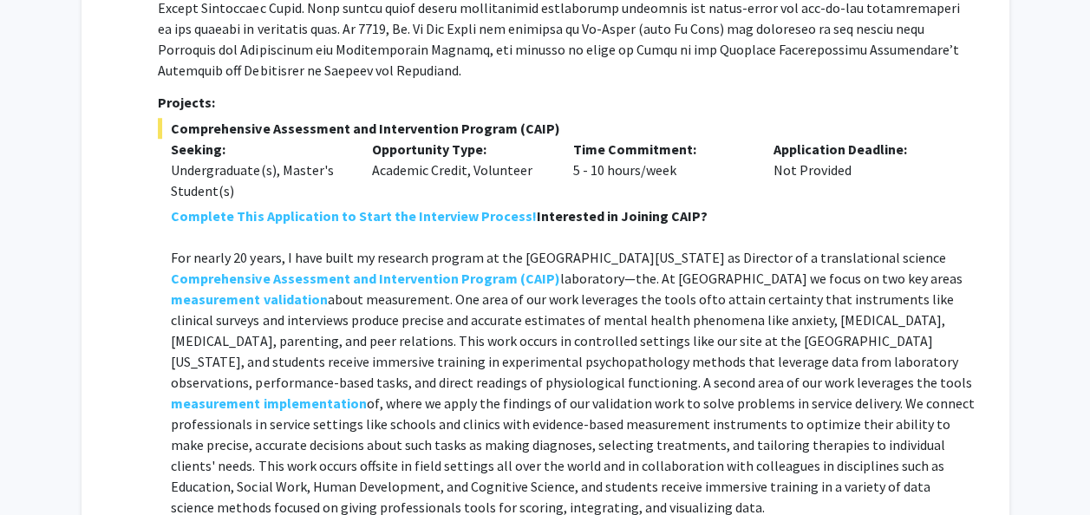
scroll to position [615, 0]
